Goal: Task Accomplishment & Management: Use online tool/utility

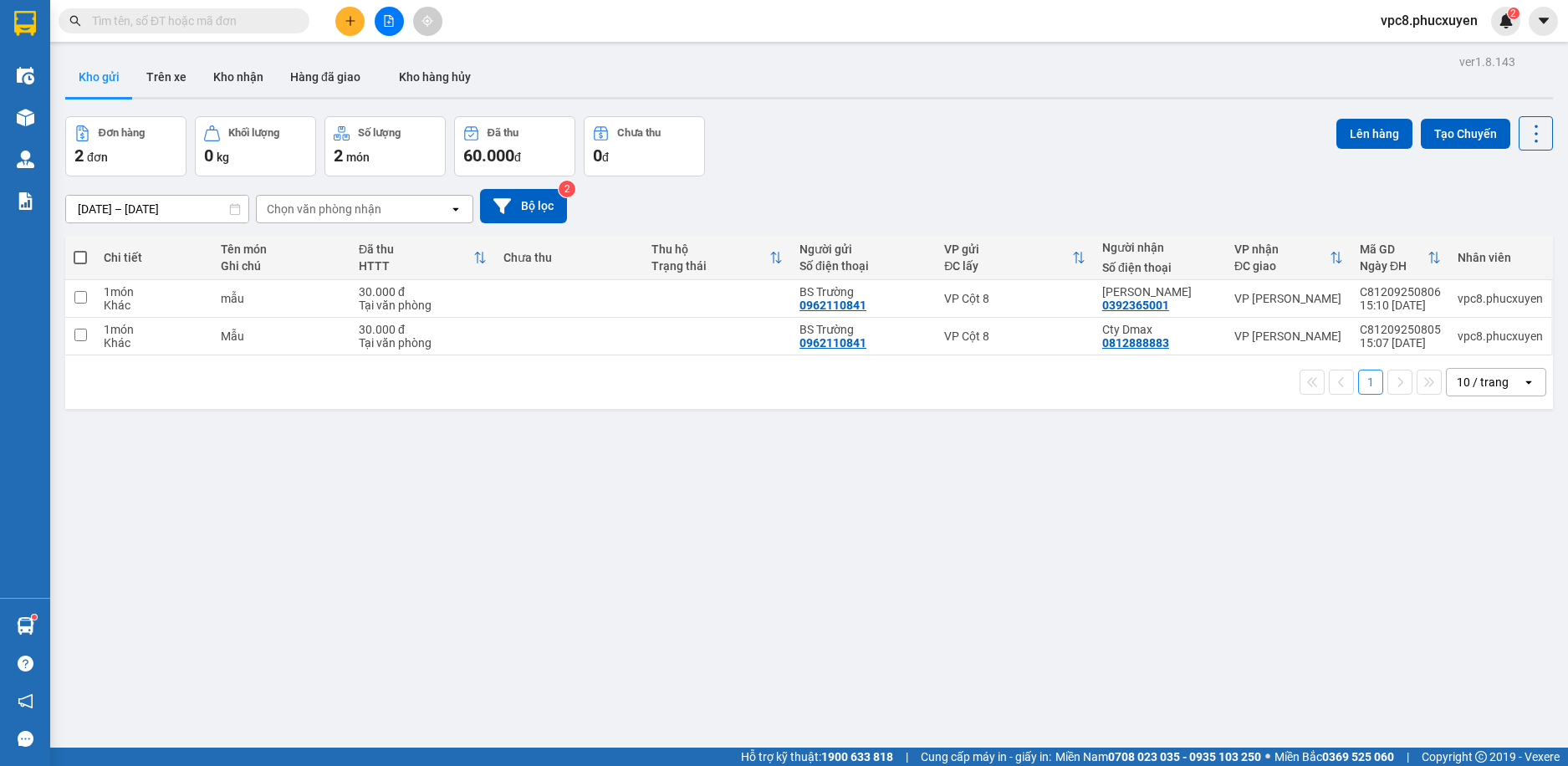
click at [100, 74] on button "Kho gửi" at bounding box center [99, 77] width 68 height 40
click at [82, 253] on span at bounding box center [81, 257] width 14 height 14
click at [80, 250] on input "checkbox" at bounding box center [80, 250] width 0 height 0
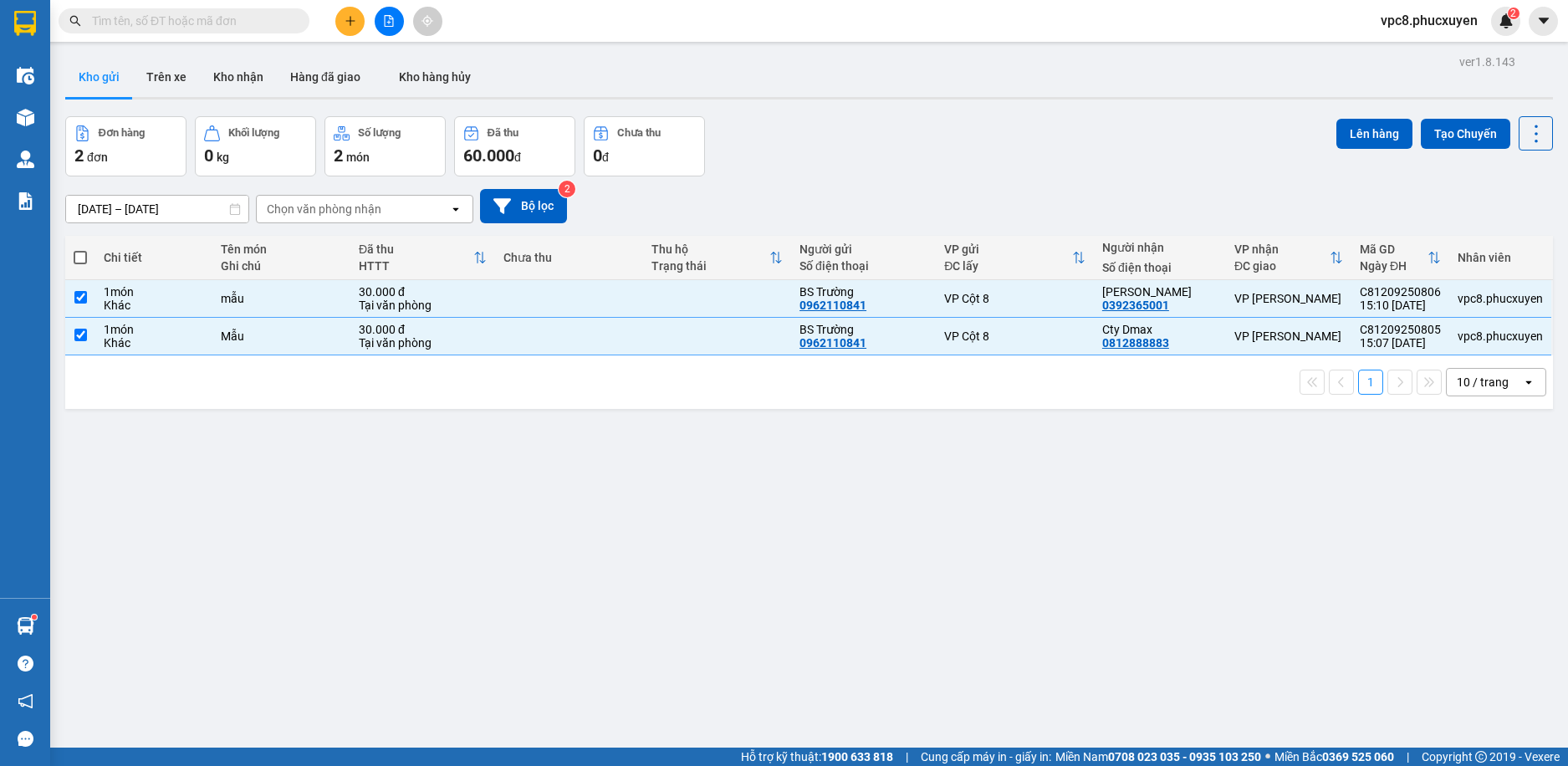
checkbox input "true"
click at [83, 252] on span at bounding box center [81, 257] width 14 height 14
click at [80, 250] on input "checkbox" at bounding box center [80, 250] width 0 height 0
checkbox input "false"
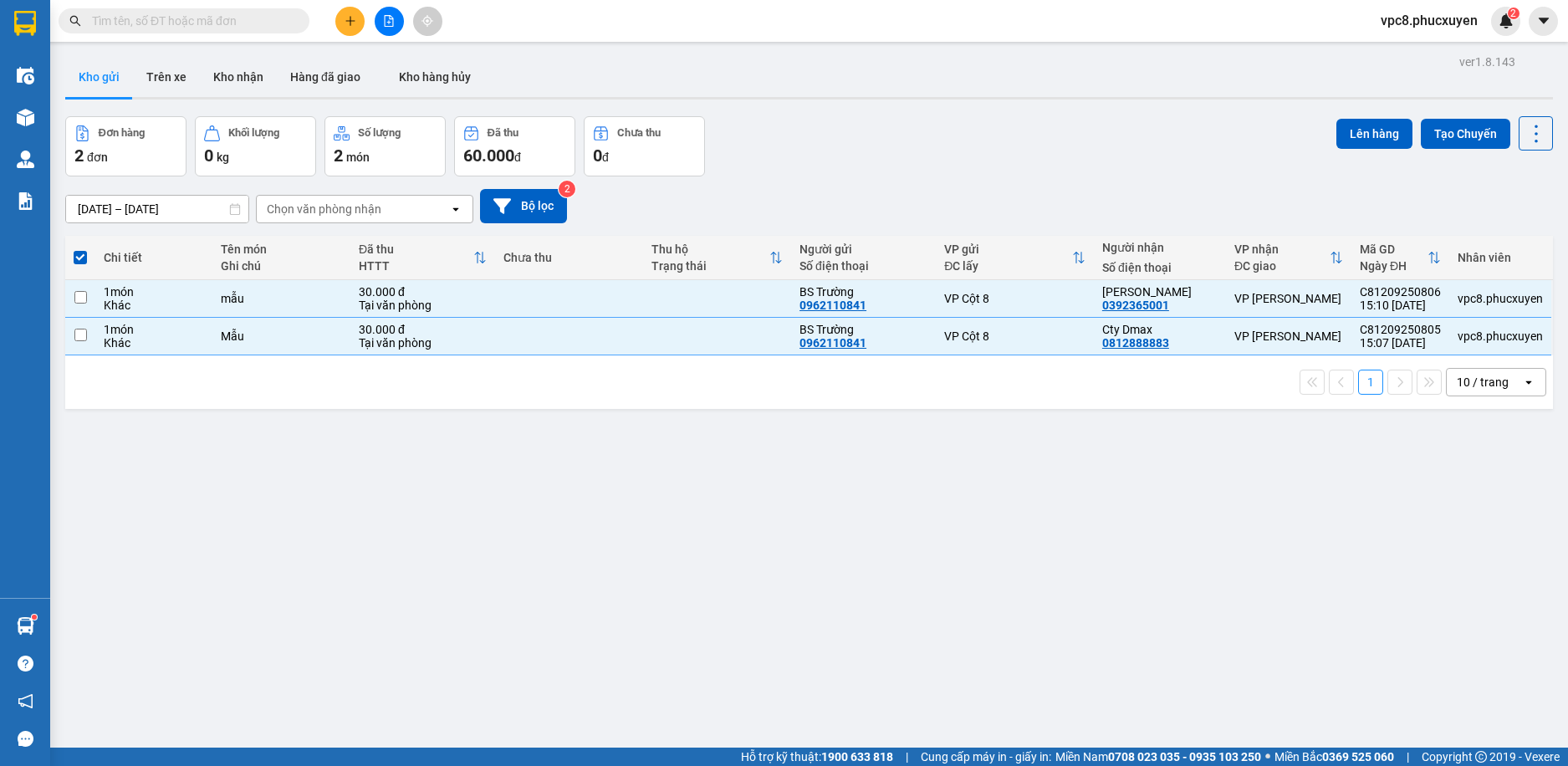
checkbox input "false"
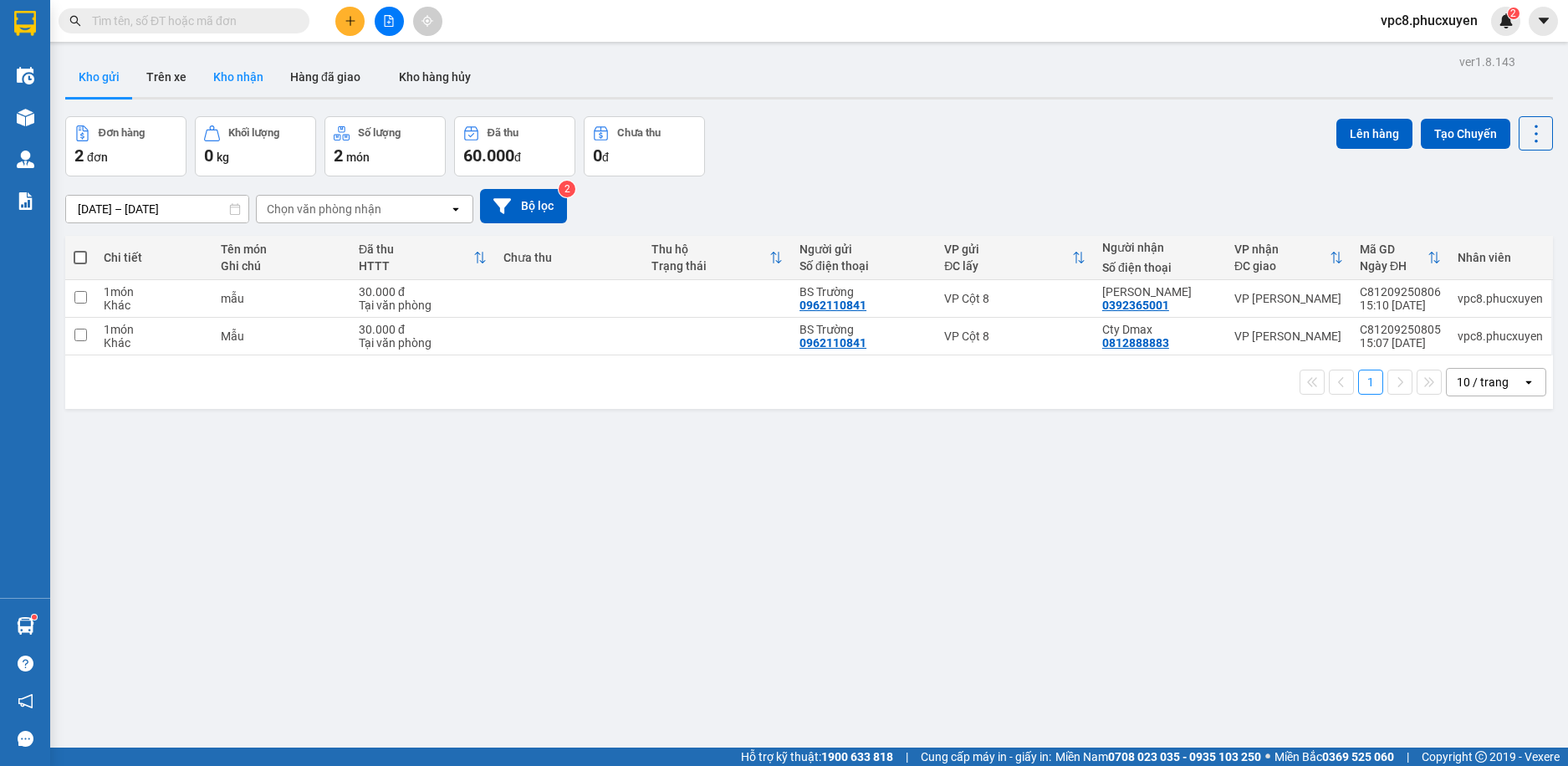
click at [244, 76] on button "Kho nhận" at bounding box center [238, 77] width 77 height 40
